Goal: Download file/media

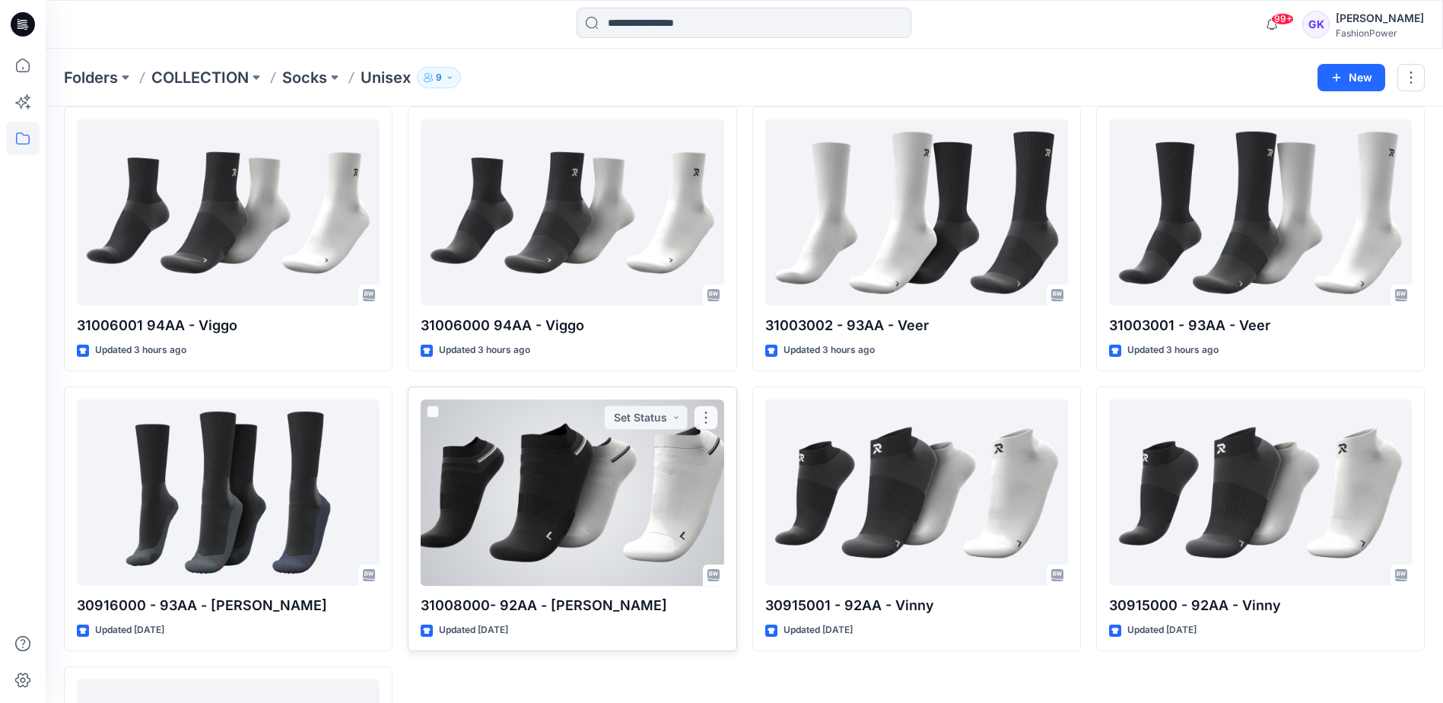
scroll to position [152, 0]
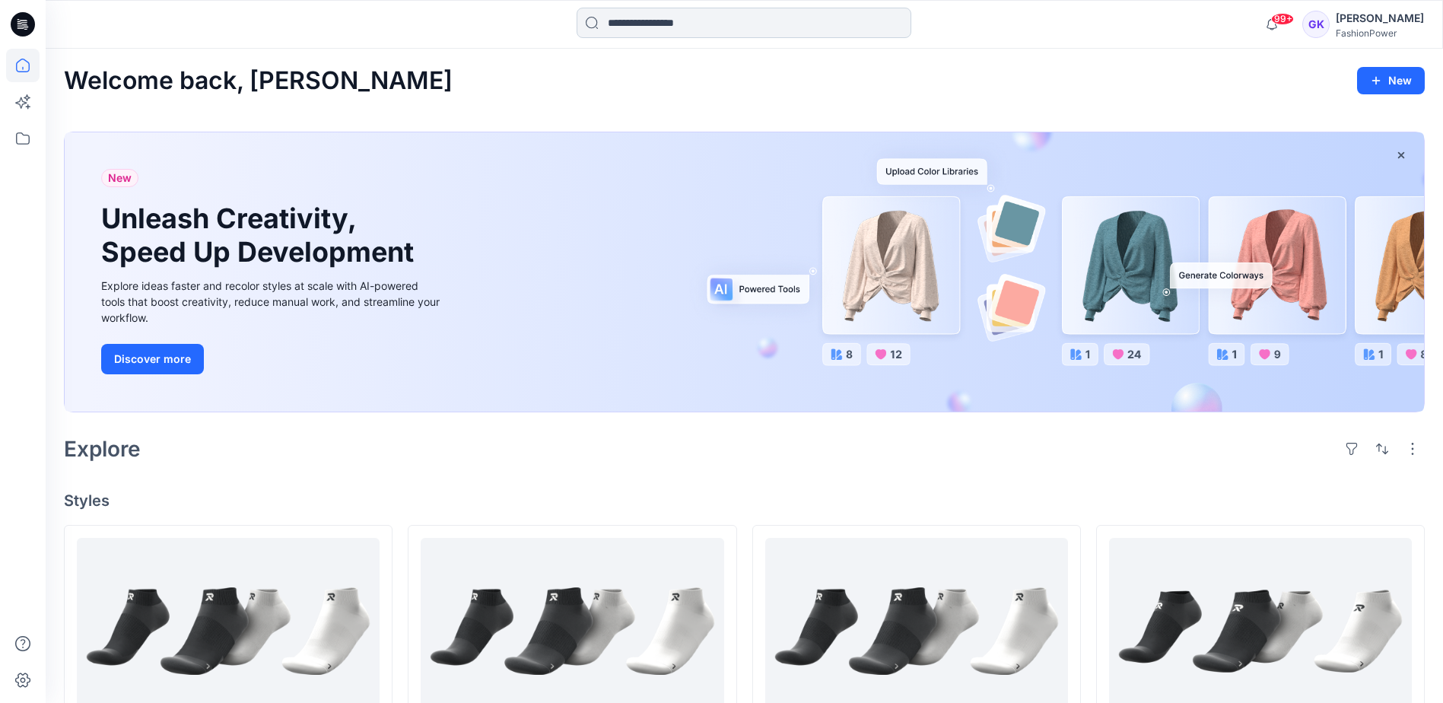
click at [667, 21] on input at bounding box center [744, 23] width 335 height 30
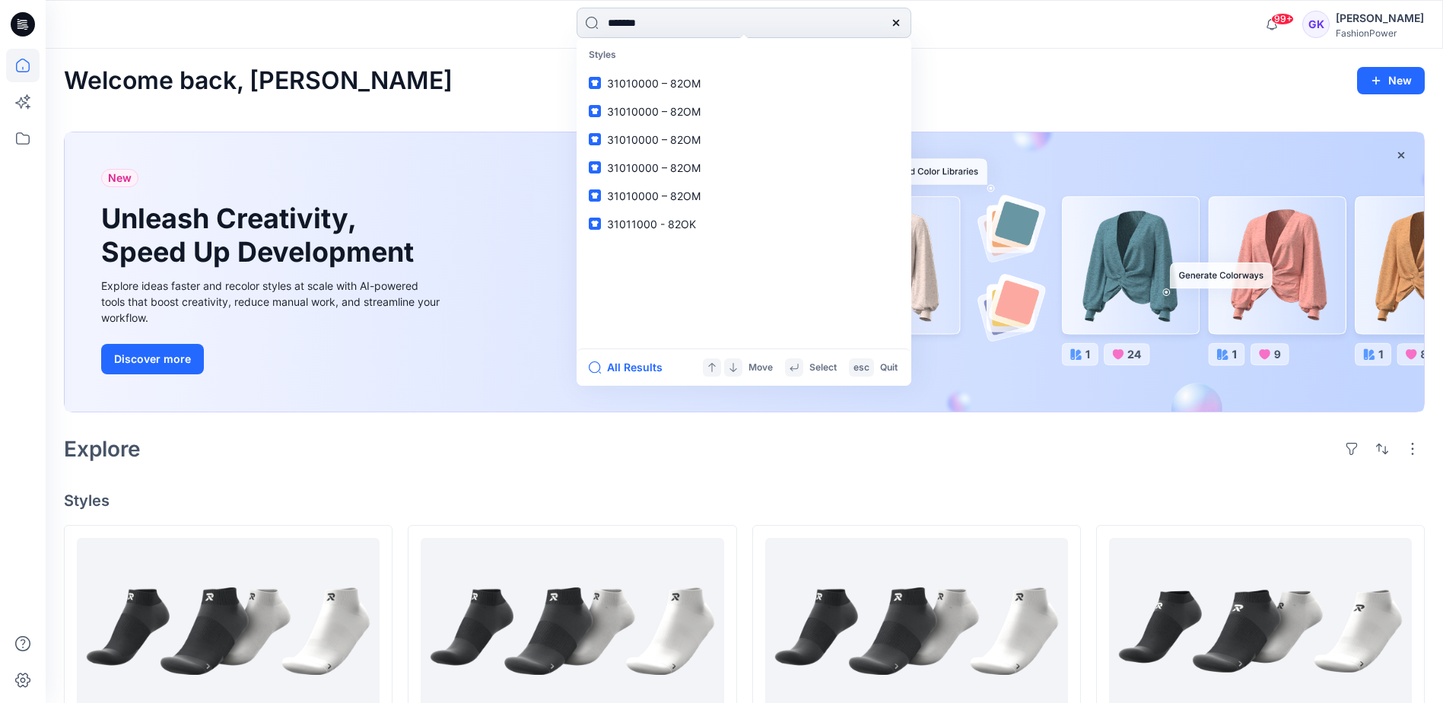
type input "********"
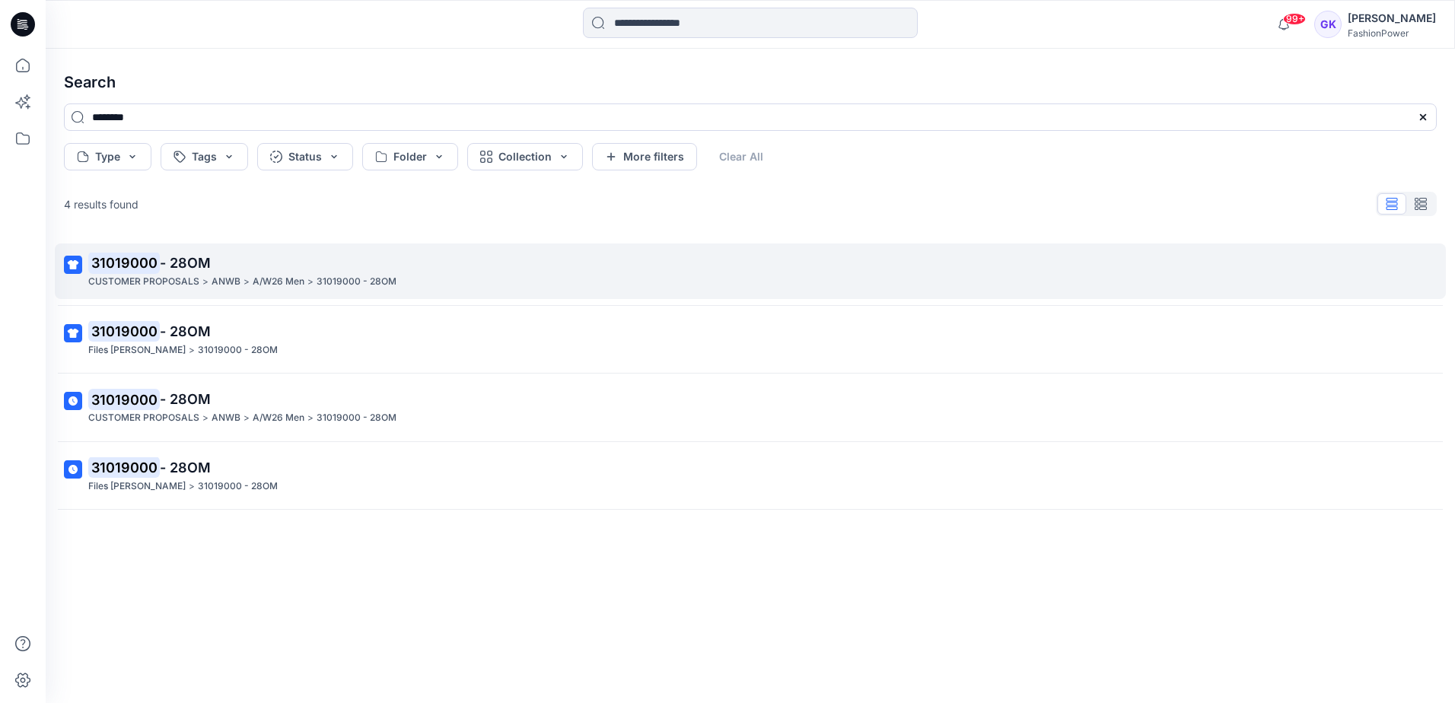
click at [148, 255] on mark "31019000" at bounding box center [124, 262] width 72 height 21
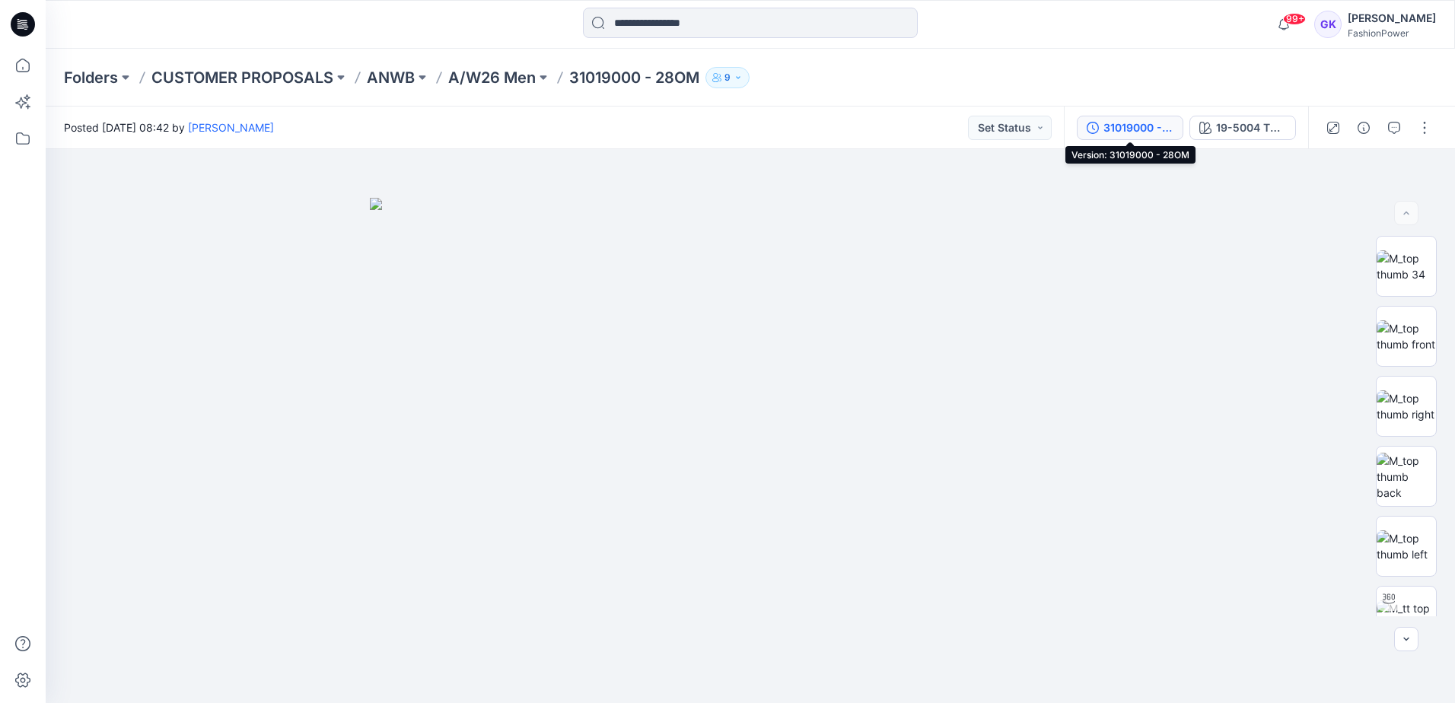
click at [1160, 124] on div "31019000 - 28OM" at bounding box center [1138, 127] width 70 height 17
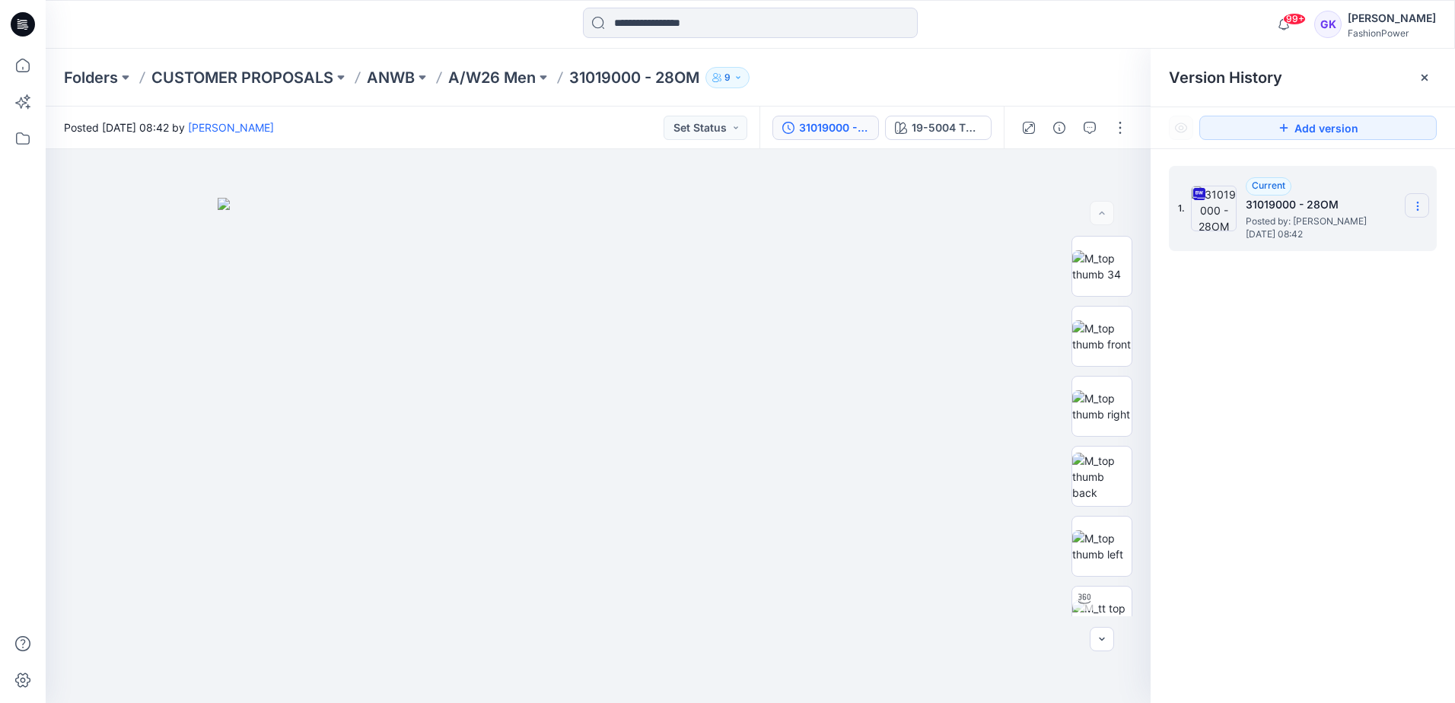
click at [1424, 199] on section at bounding box center [1417, 205] width 24 height 24
click at [1350, 237] on span "Download Source BW File" at bounding box center [1340, 236] width 127 height 18
